Goal: Task Accomplishment & Management: Use online tool/utility

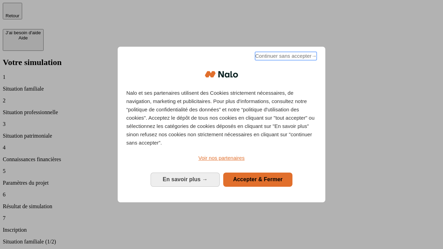
click at [285, 57] on span "Continuer sans accepter →" at bounding box center [286, 56] width 62 height 8
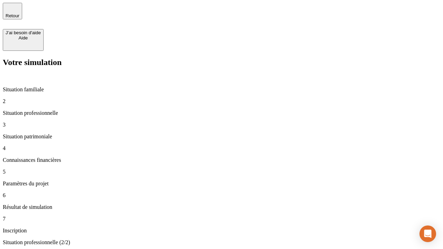
type input "30 000"
type input "0"
type input "1 000"
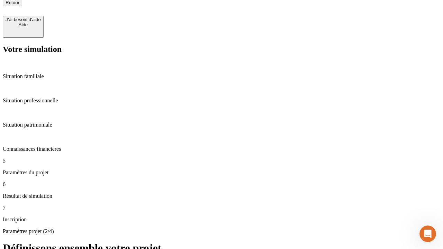
scroll to position [7, 0]
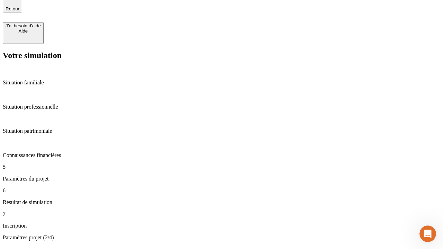
type input "40"
type input "64"
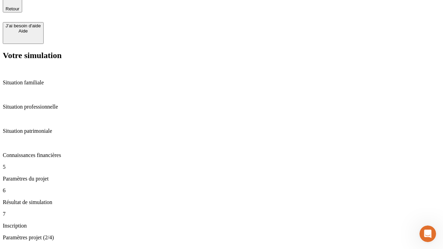
type input "200 000"
type input "640"
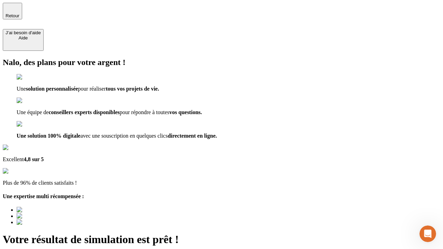
type input "[EMAIL_ADDRESS][DOMAIN_NAME]"
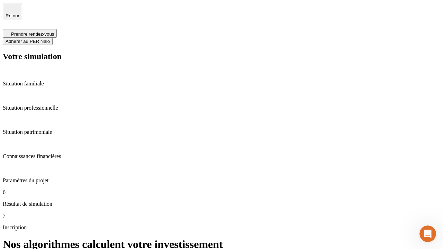
scroll to position [3, 0]
